Goal: Task Accomplishment & Management: Use online tool/utility

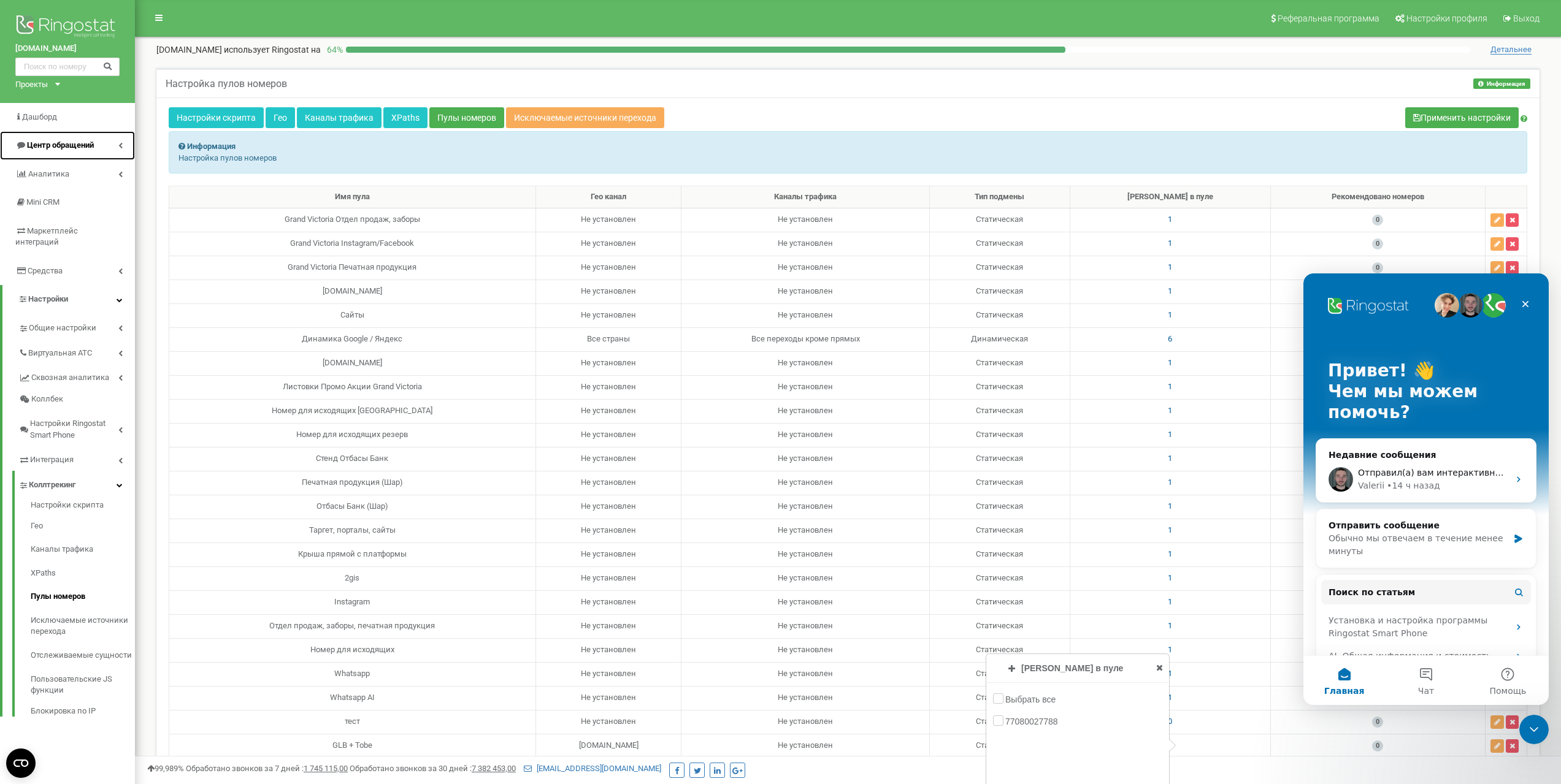
click at [47, 148] on span "Центр обращений" at bounding box center [61, 145] width 67 height 9
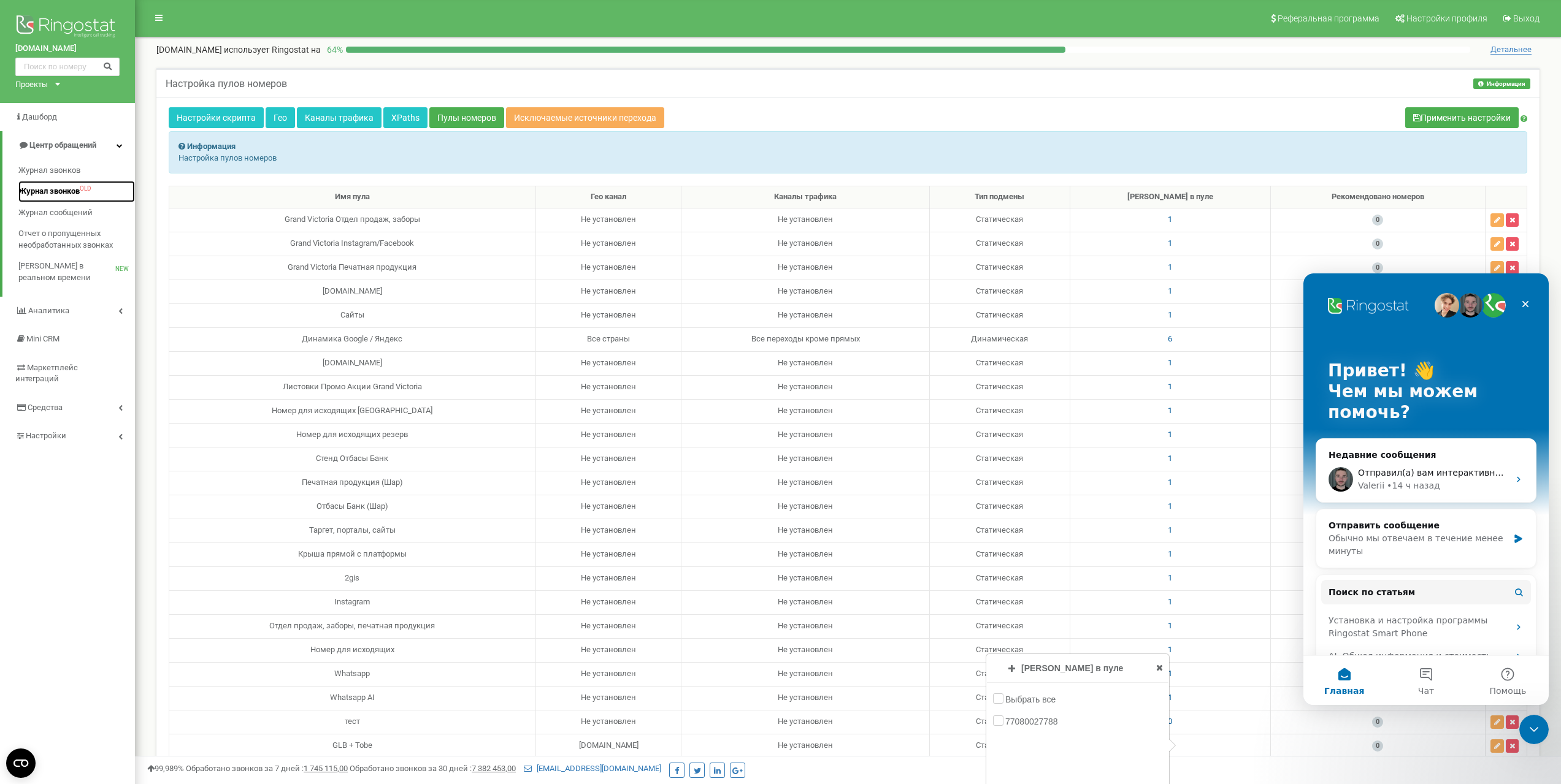
click at [57, 189] on span "Журнал звонков" at bounding box center [49, 191] width 61 height 11
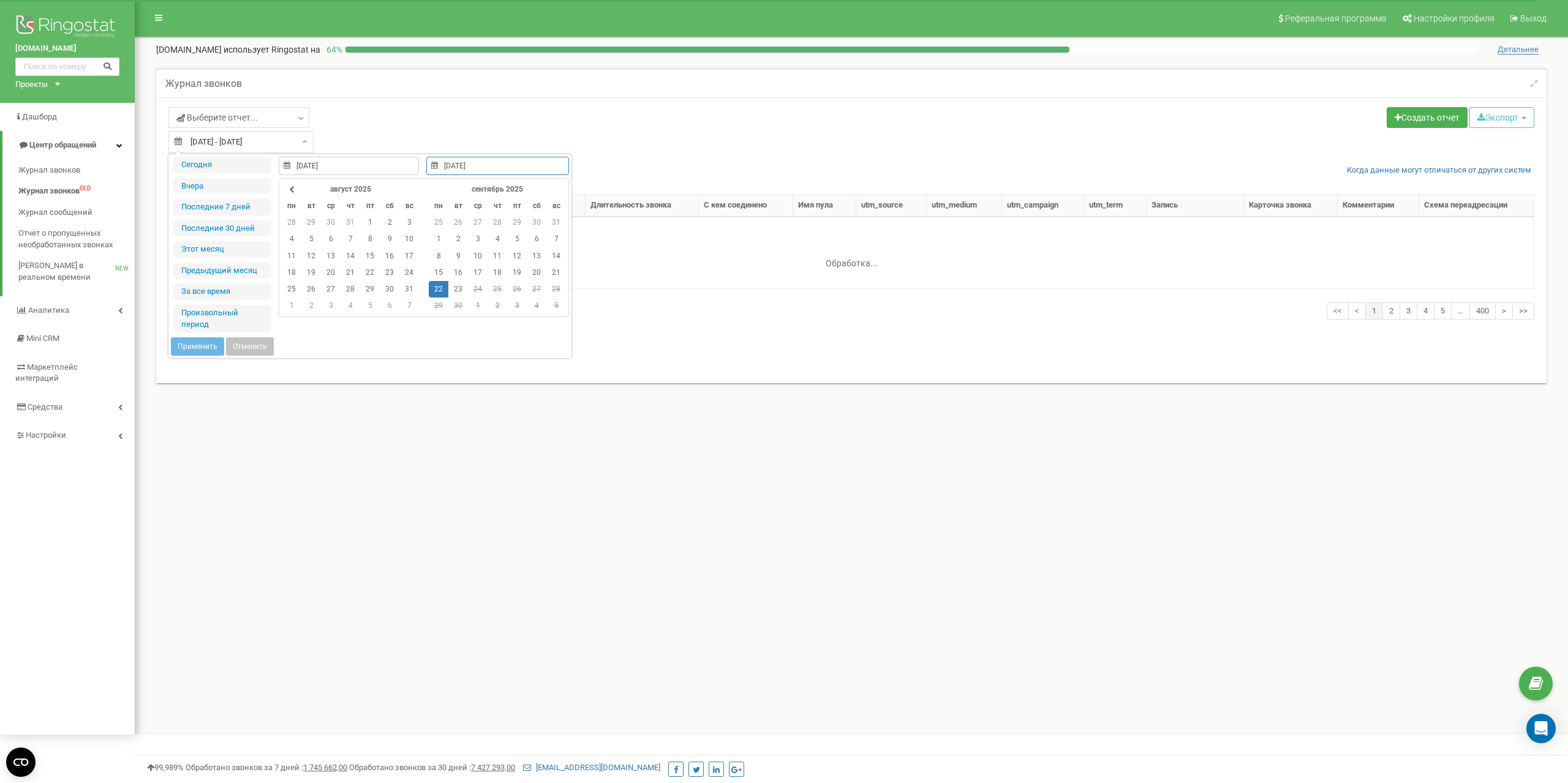
select select "50"
click at [434, 292] on td "22" at bounding box center [438, 289] width 19 height 17
type input "[DATE]"
click at [199, 346] on button "Применить" at bounding box center [198, 347] width 53 height 19
type input "[DATE] - [DATE]"
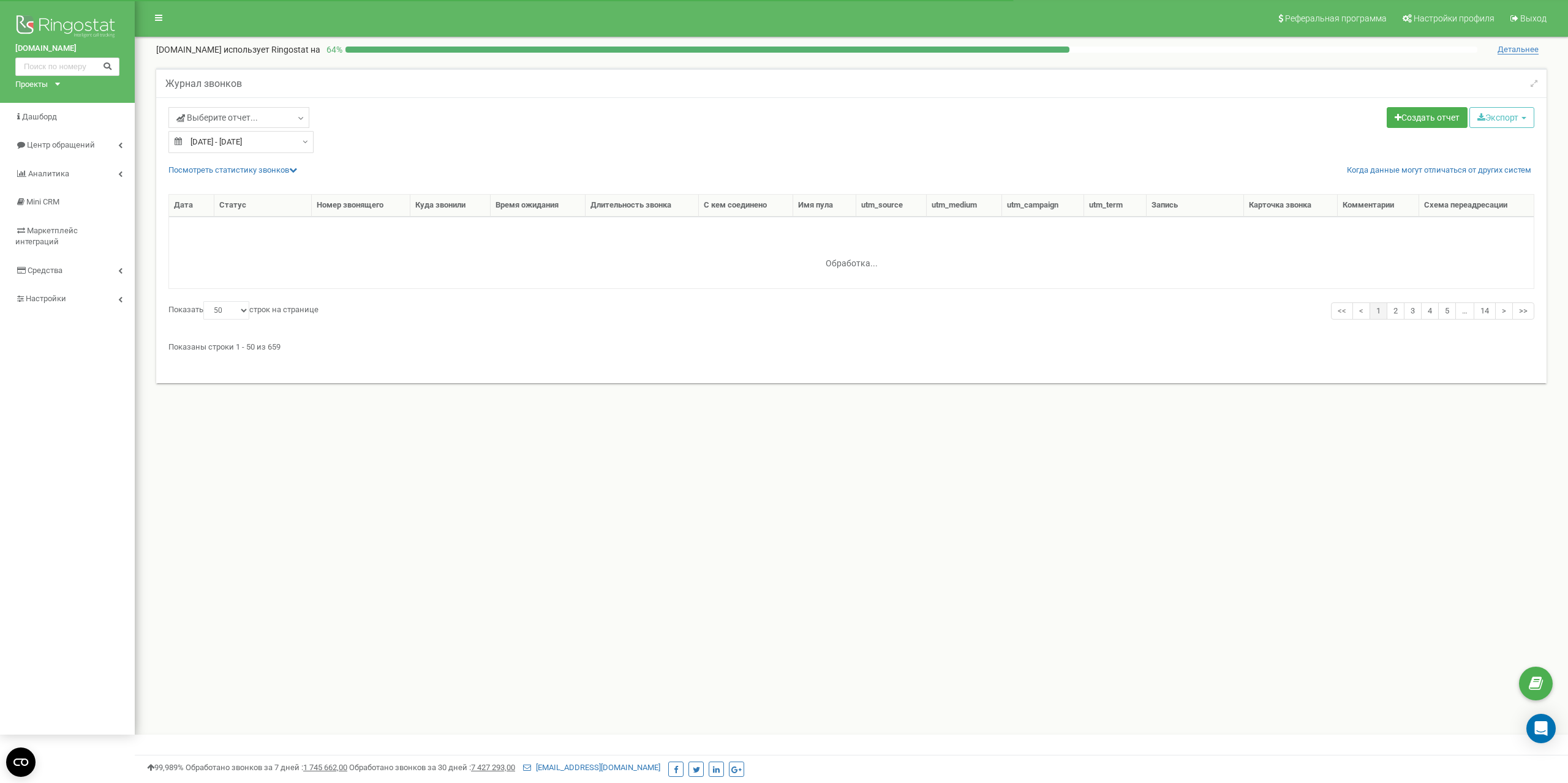
select select "50"
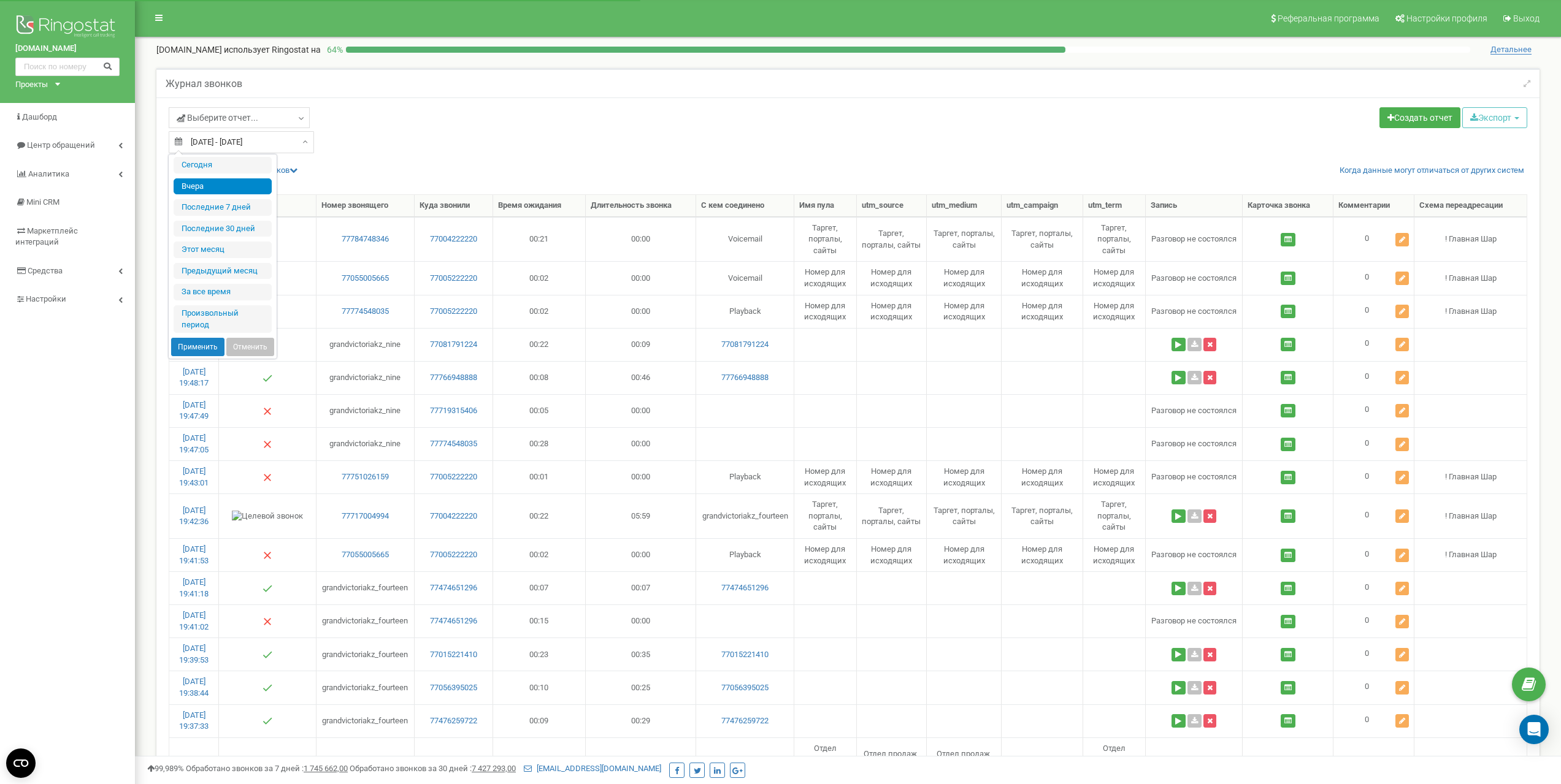
click at [292, 146] on input "[DATE] - [DATE]" at bounding box center [241, 142] width 146 height 22
click at [417, 142] on div "Выберите отчет... Целевые [GEOGRAPHIC_DATA] Исходящие Контекстная реклама (CPC)…" at bounding box center [504, 131] width 689 height 46
click at [1498, 117] on button "Экспорт" at bounding box center [1496, 118] width 65 height 21
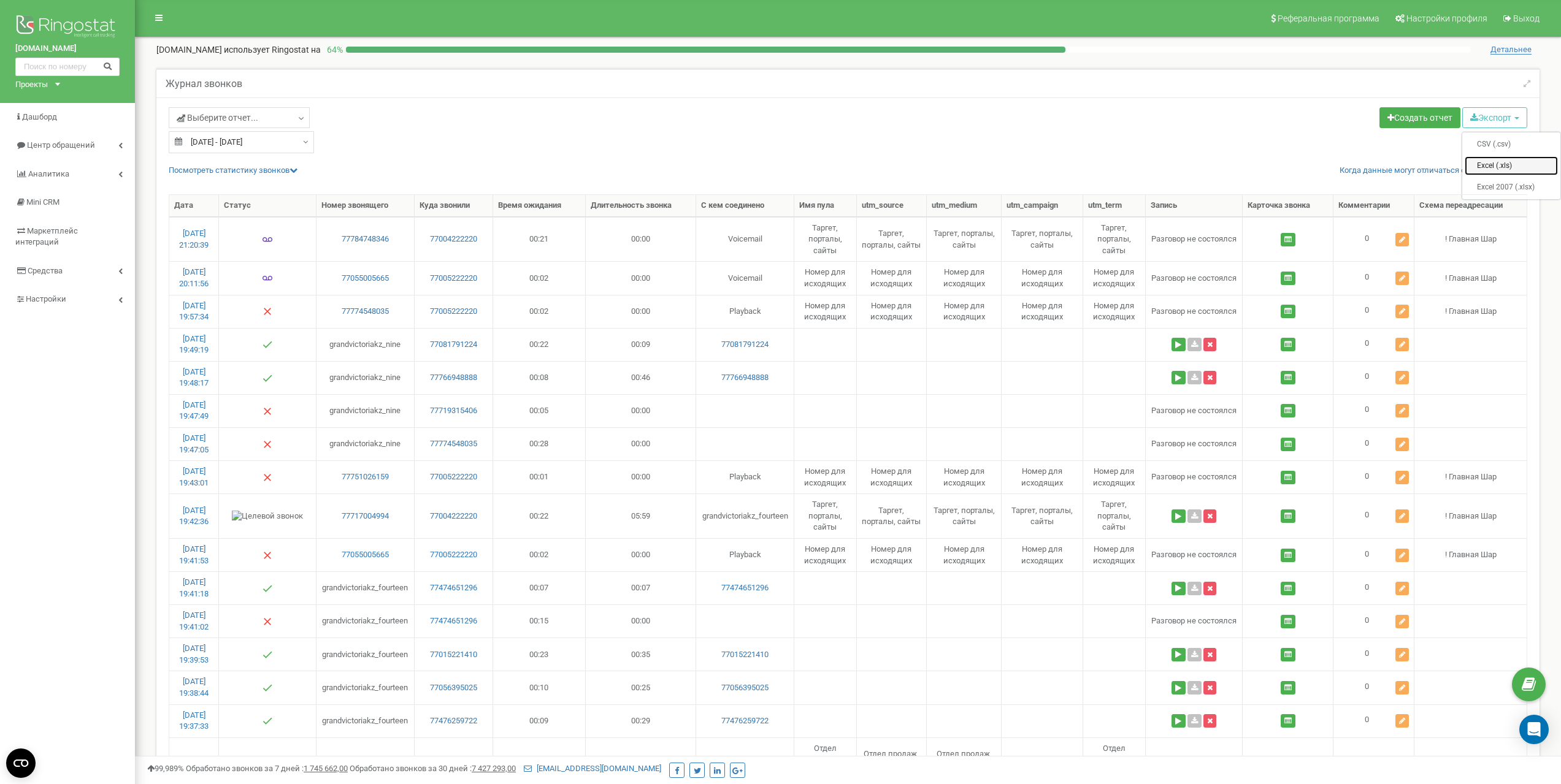
click at [1488, 163] on link "Excel (.xls)" at bounding box center [1512, 166] width 94 height 19
